Goal: Navigation & Orientation: Find specific page/section

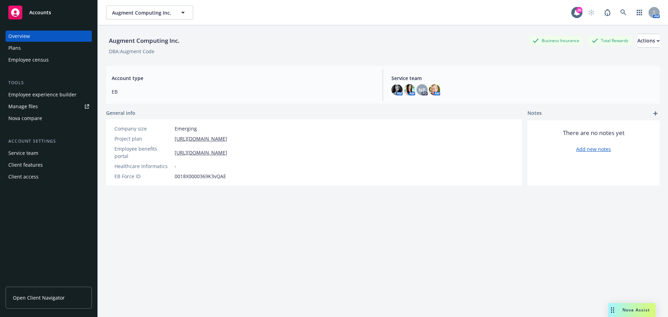
click at [29, 296] on span "Open Client Navigator" at bounding box center [39, 297] width 52 height 7
click at [188, 13] on button "Augment Computing Inc." at bounding box center [149, 13] width 87 height 14
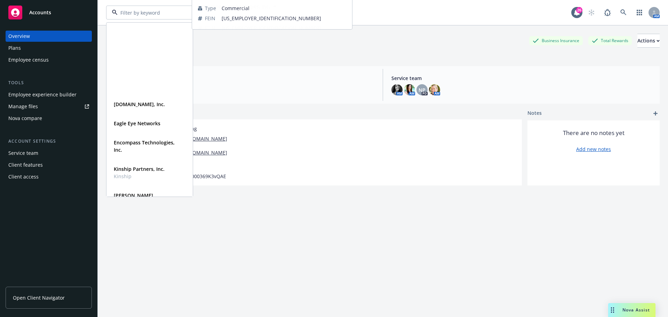
scroll to position [191, 0]
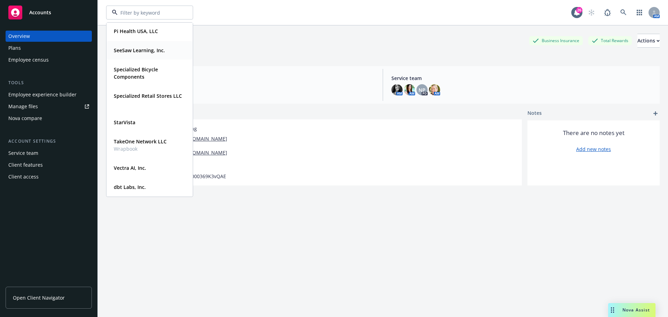
click at [128, 47] on span "SeeSaw Learning, Inc." at bounding box center [139, 50] width 51 height 7
